Goal: Check status: Check status

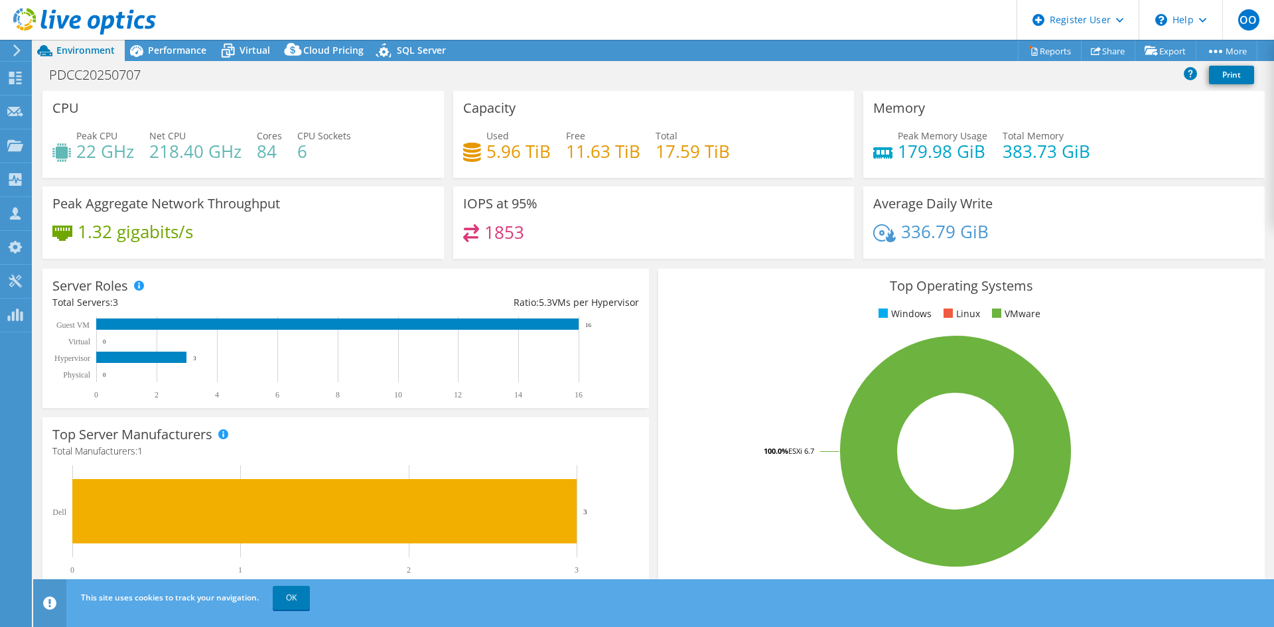
select select "USD"
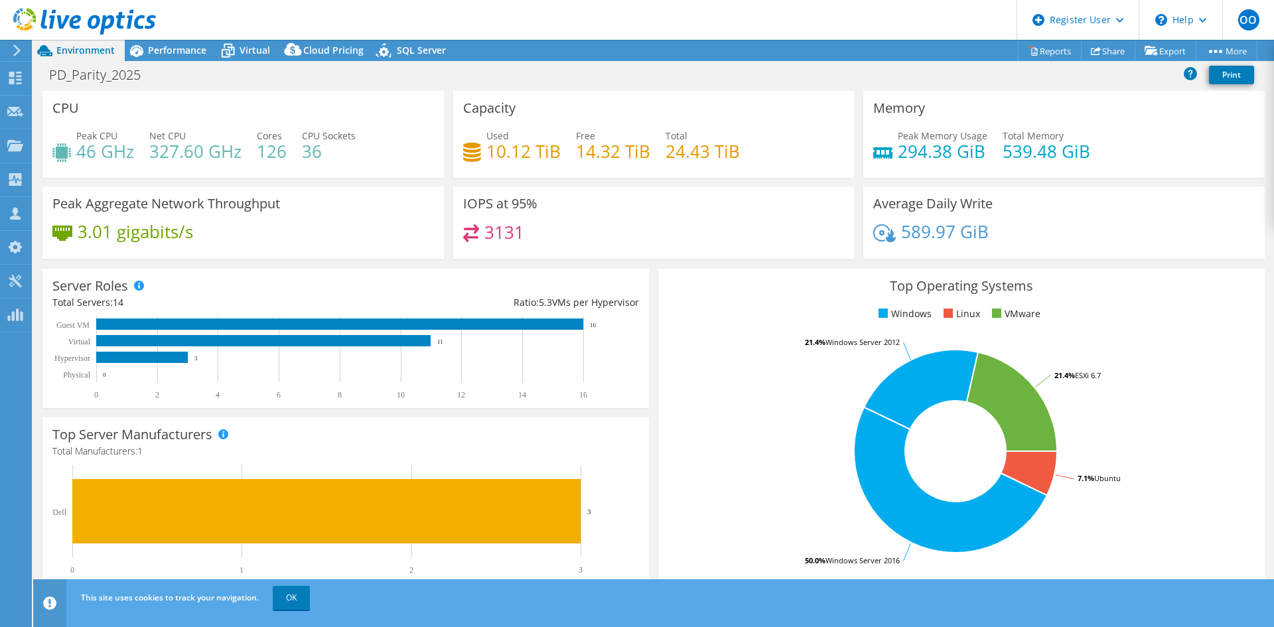
select select "USD"
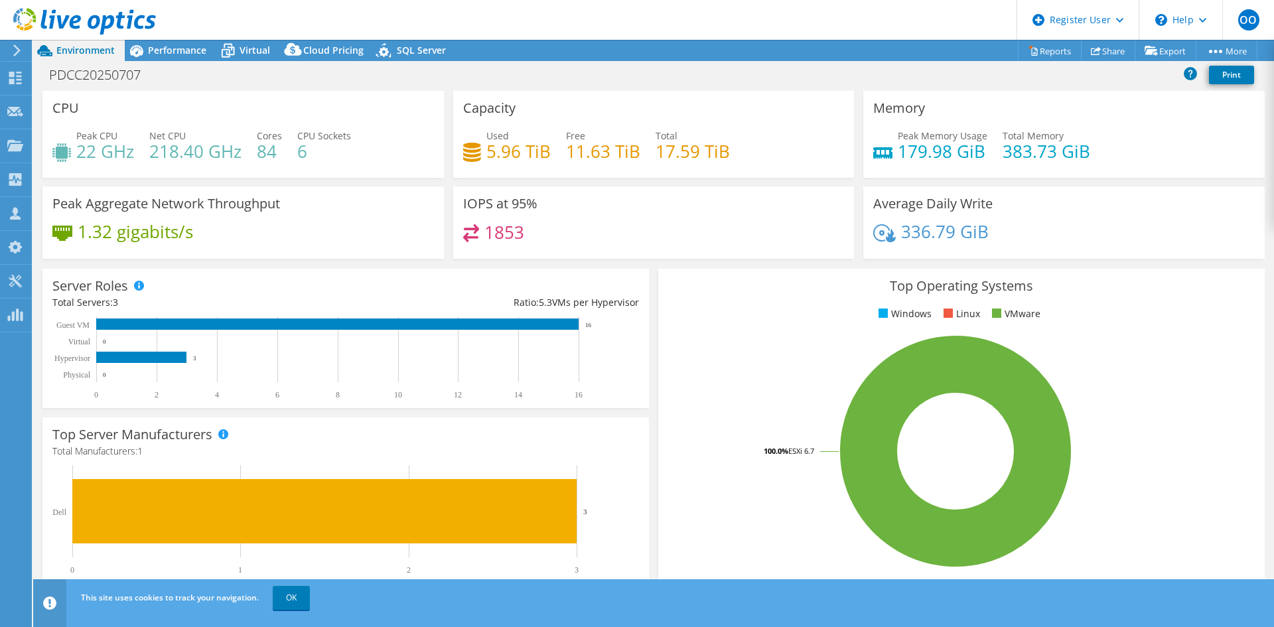
select select "USD"
